Goal: Use online tool/utility: Utilize a website feature to perform a specific function

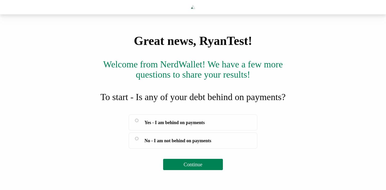
click at [170, 126] on span "Yes - I am behind on payments" at bounding box center [174, 122] width 60 height 7
click at [188, 167] on span "Continue" at bounding box center [192, 164] width 19 height 6
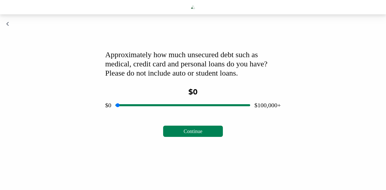
click at [7, 27] on icon "button" at bounding box center [7, 23] width 3 height 5
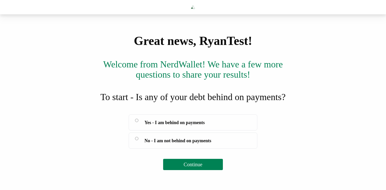
click at [195, 167] on span "Continue" at bounding box center [192, 164] width 19 height 6
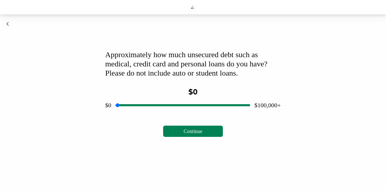
type input "*****"
click at [184, 113] on input "range" at bounding box center [182, 105] width 135 height 16
click at [187, 134] on span "Continue" at bounding box center [192, 131] width 19 height 6
